Goal: Task Accomplishment & Management: Use online tool/utility

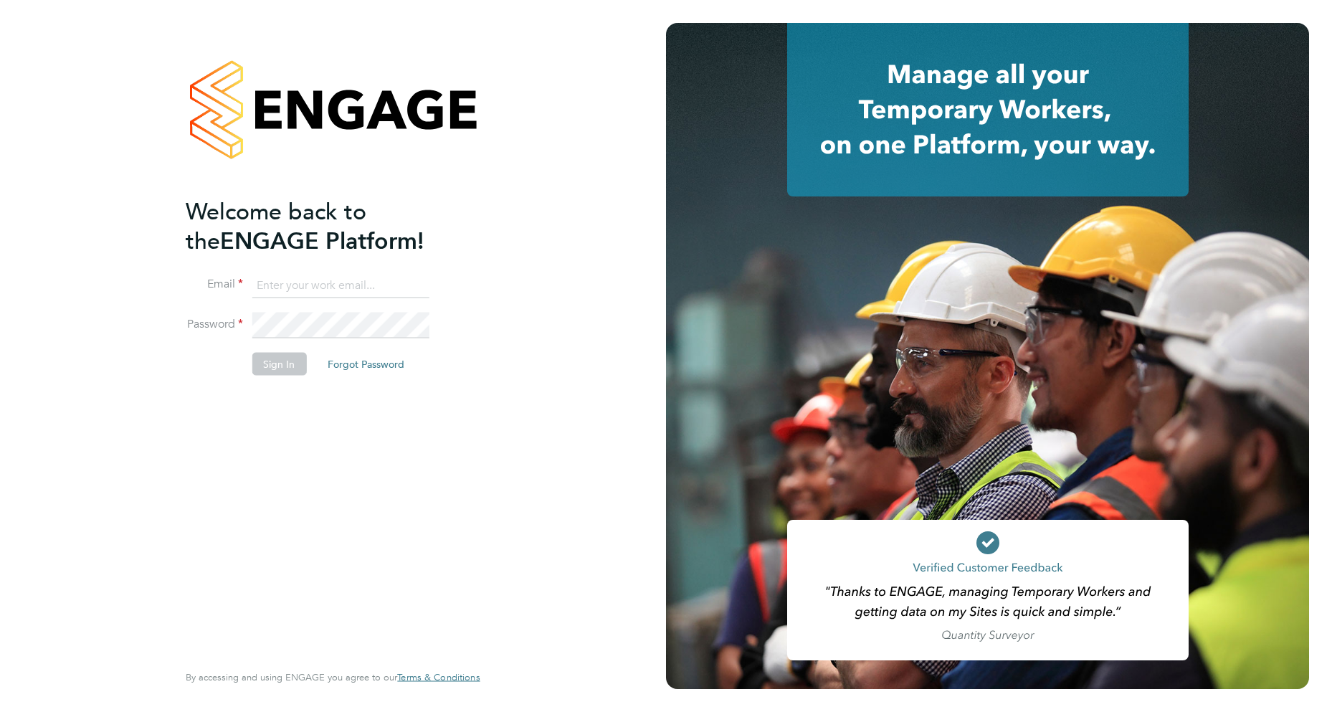
click at [316, 285] on input at bounding box center [340, 285] width 177 height 26
type input "[EMAIL_ADDRESS][DOMAIN_NAME]"
click at [277, 364] on button "Sign In" at bounding box center [279, 364] width 54 height 23
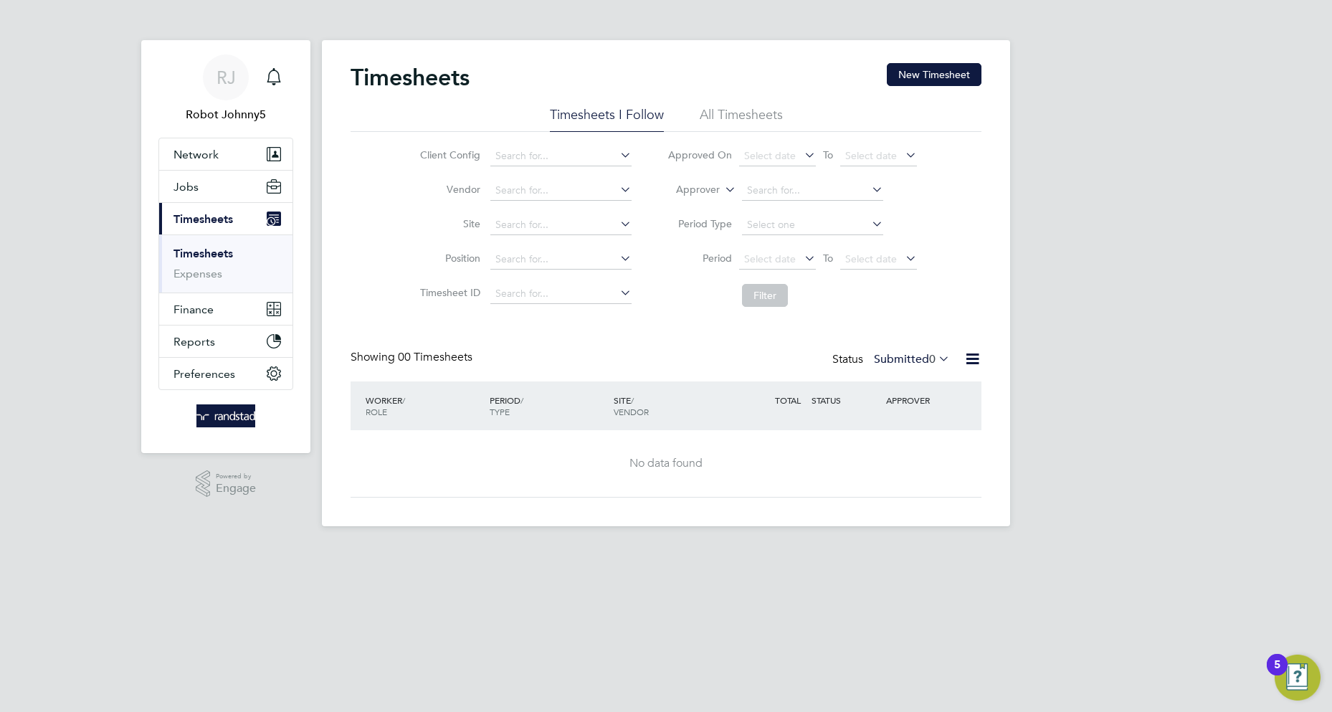
click at [972, 359] on icon at bounding box center [973, 359] width 18 height 18
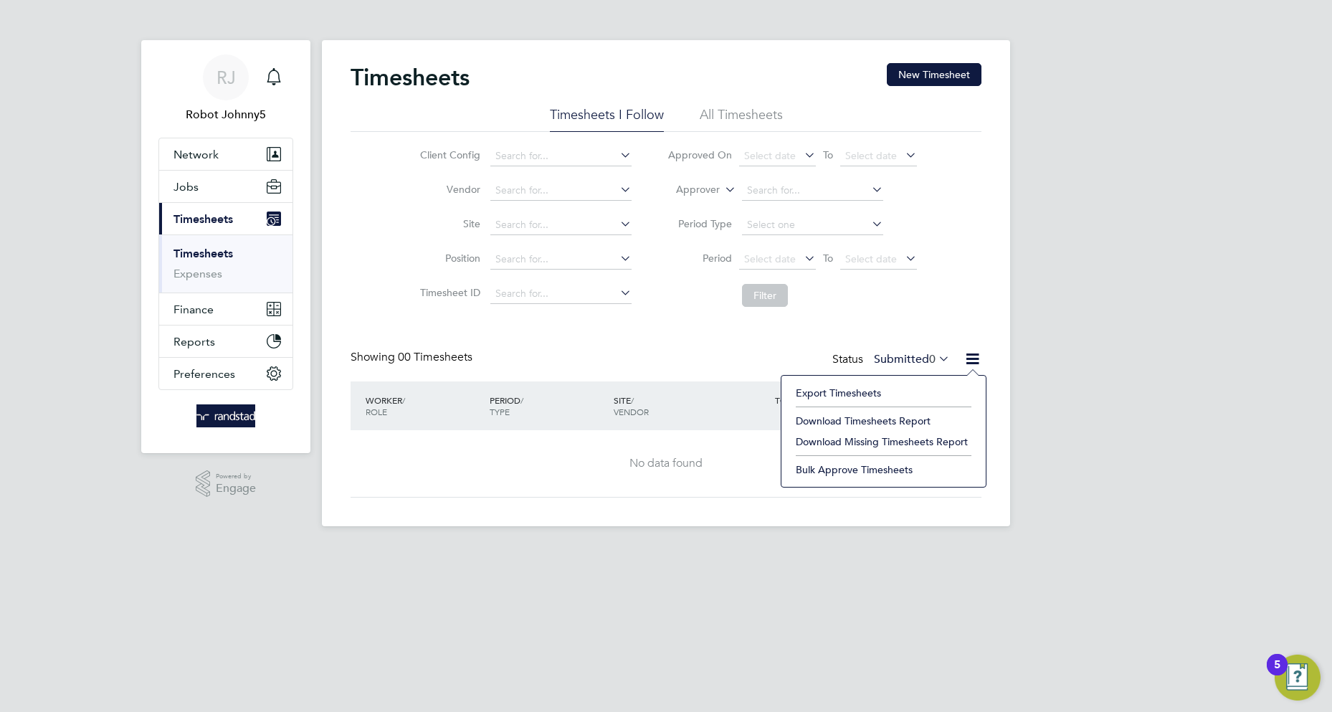
click at [883, 394] on li "Export Timesheets" at bounding box center [884, 393] width 190 height 20
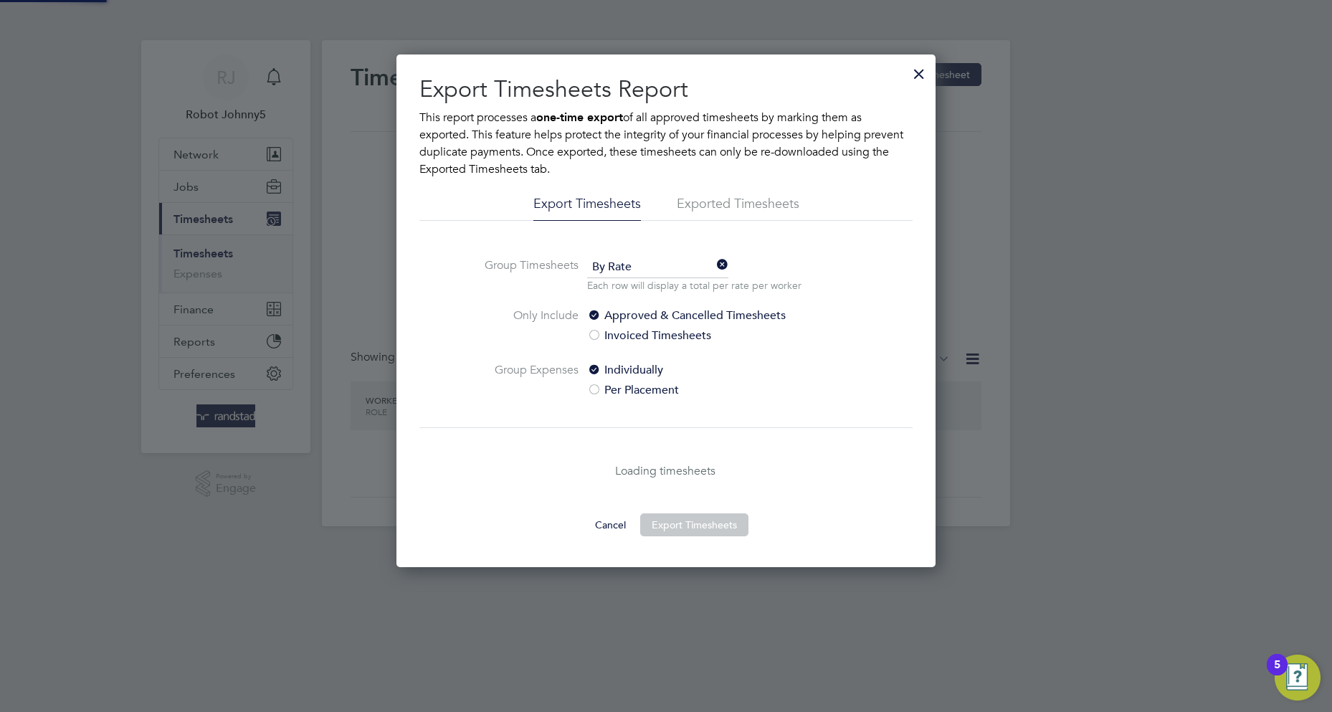
scroll to position [513, 540]
click at [738, 208] on li "Exported Timesheets" at bounding box center [738, 208] width 123 height 26
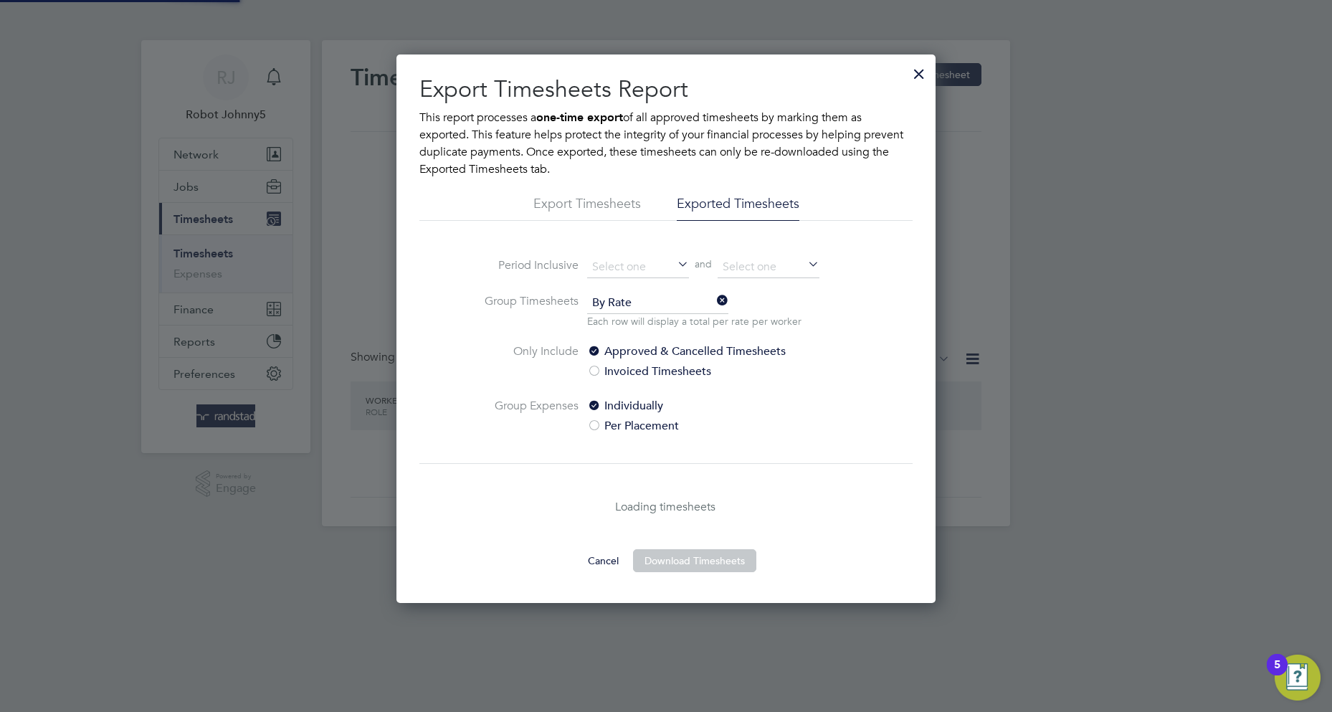
scroll to position [549, 540]
click at [638, 267] on input at bounding box center [638, 268] width 102 height 22
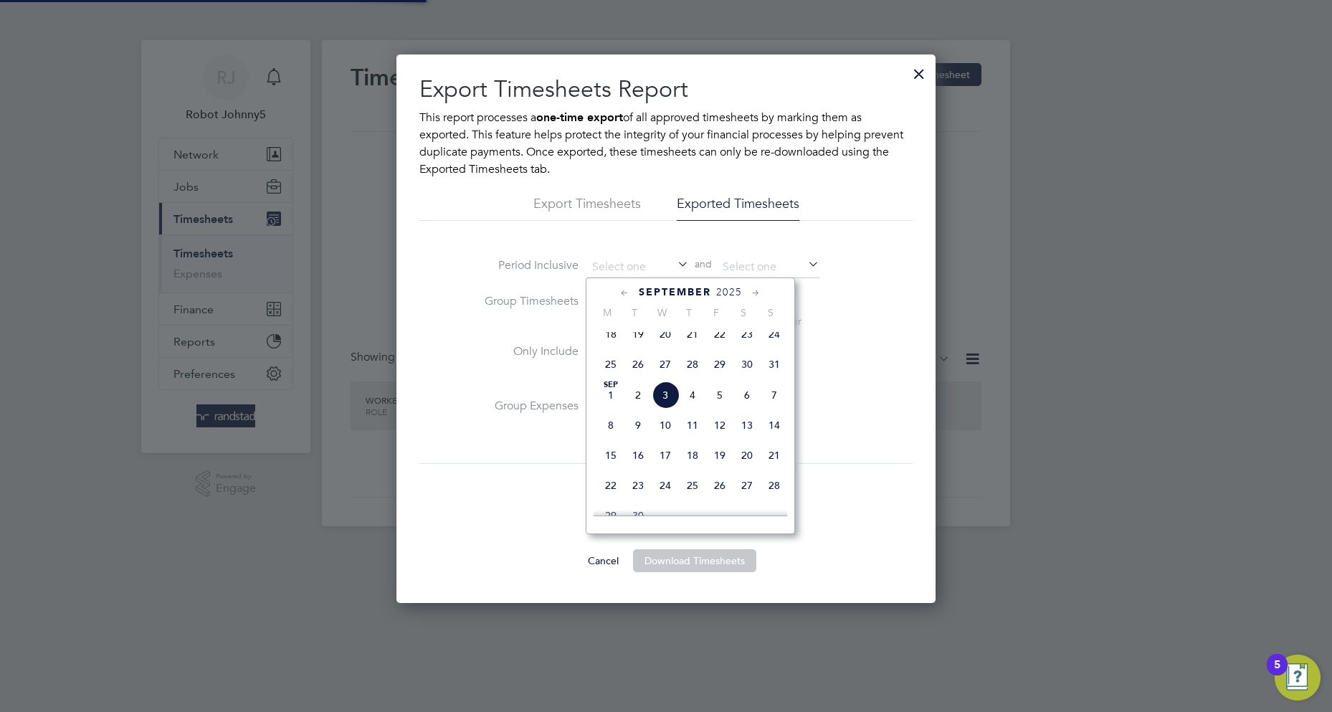
click at [675, 292] on span "September" at bounding box center [675, 292] width 72 height 12
click at [625, 293] on icon at bounding box center [625, 293] width 14 height 16
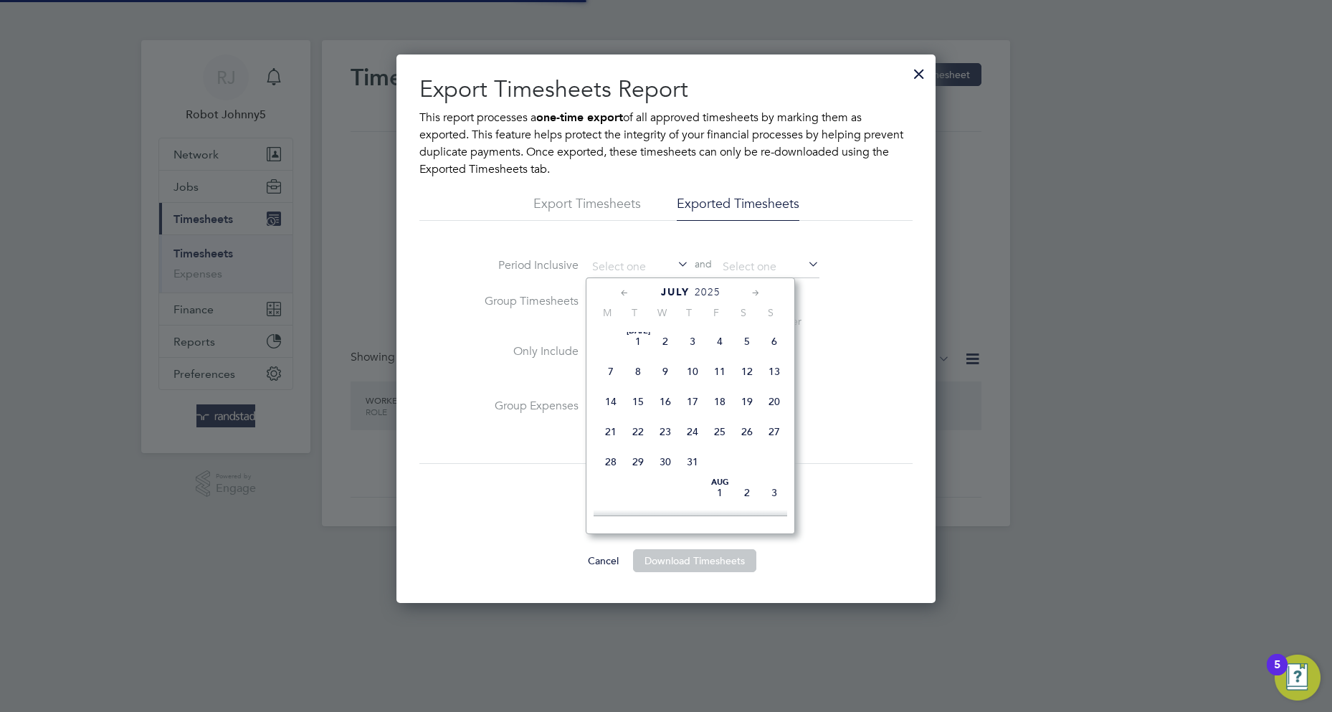
click at [610, 406] on span "14" at bounding box center [610, 401] width 27 height 27
type input "14 Jul 2025"
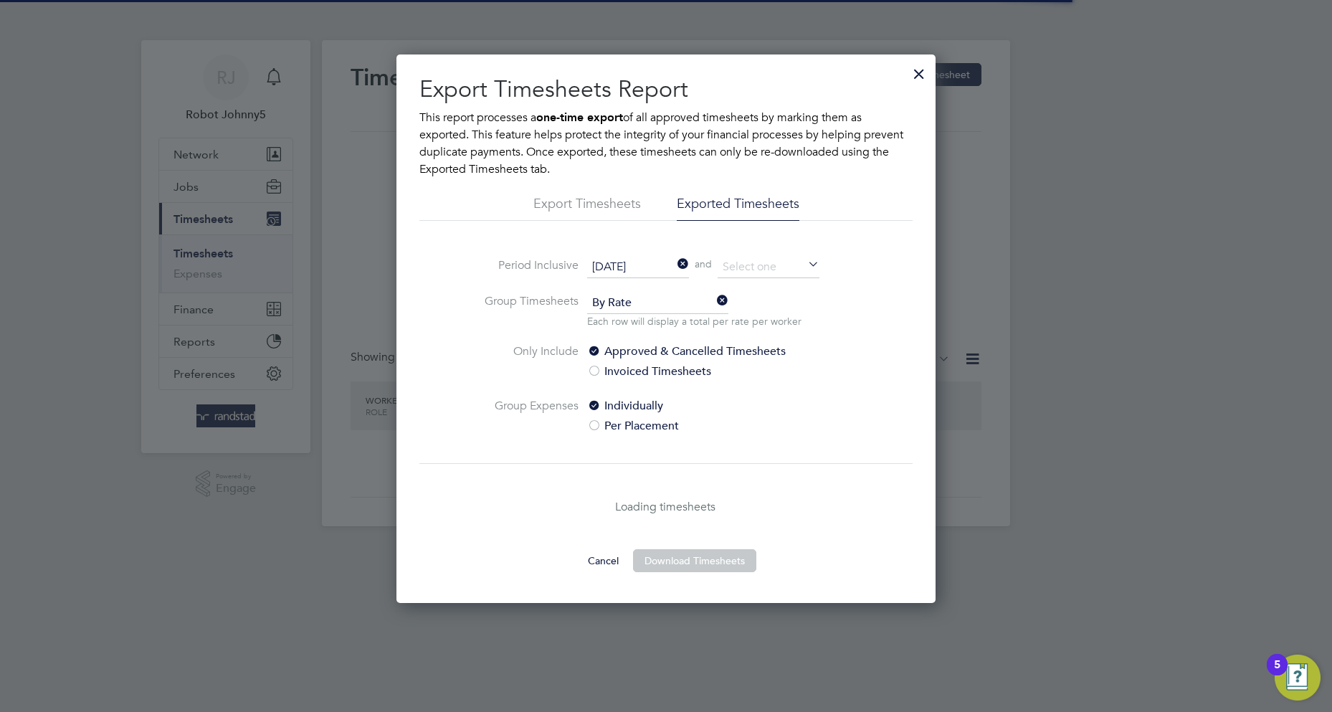
scroll to position [7, 7]
click at [695, 561] on button "Download Timesheets" at bounding box center [694, 560] width 123 height 23
